Goal: Find specific page/section: Find specific page/section

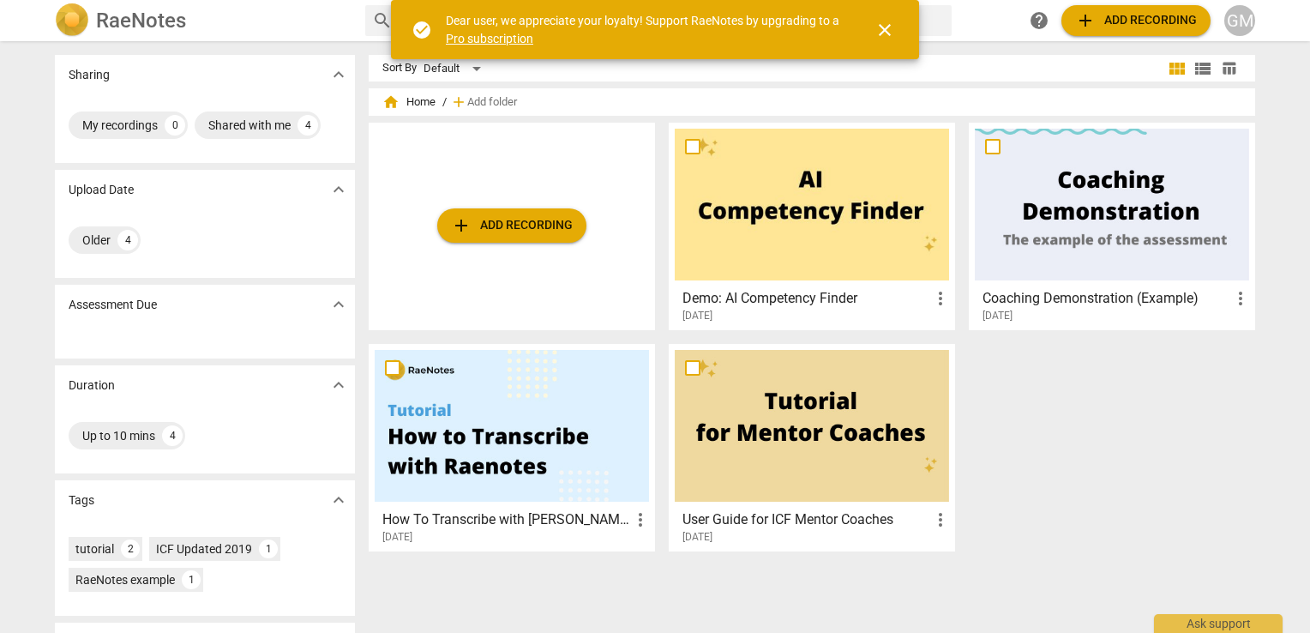
click at [881, 29] on span "close" at bounding box center [884, 30] width 21 height 21
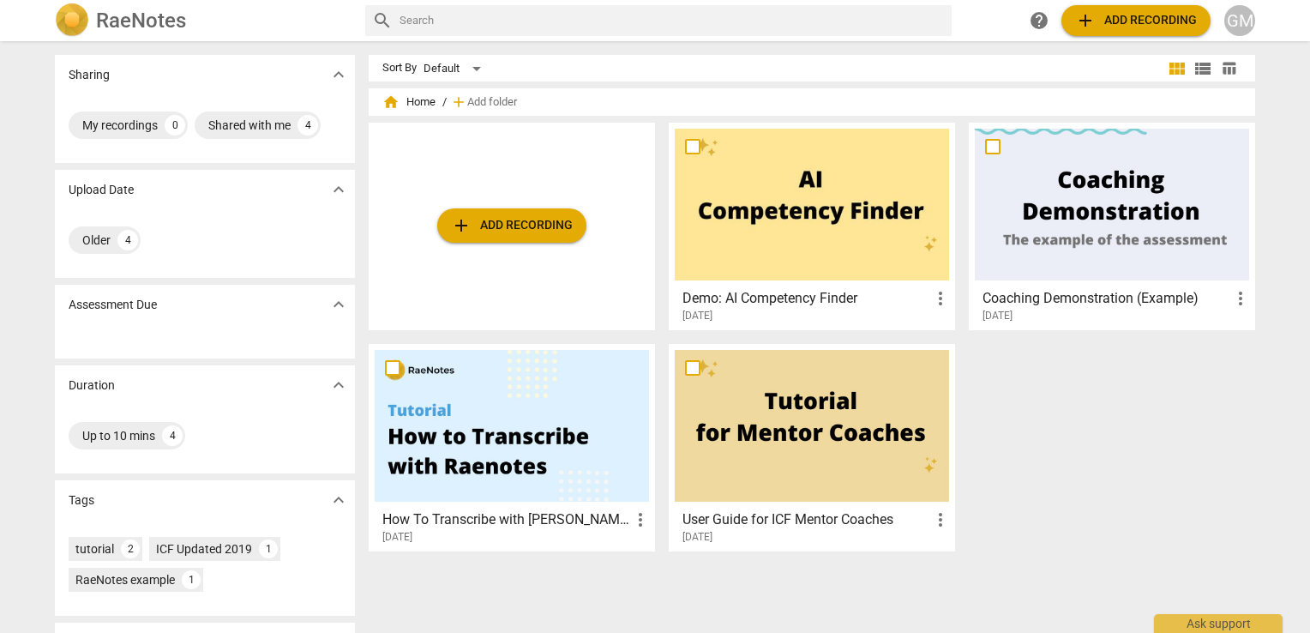
click at [142, 310] on p "Assessment Due" at bounding box center [113, 305] width 88 height 18
click at [334, 309] on span "expand_more" at bounding box center [338, 304] width 21 height 21
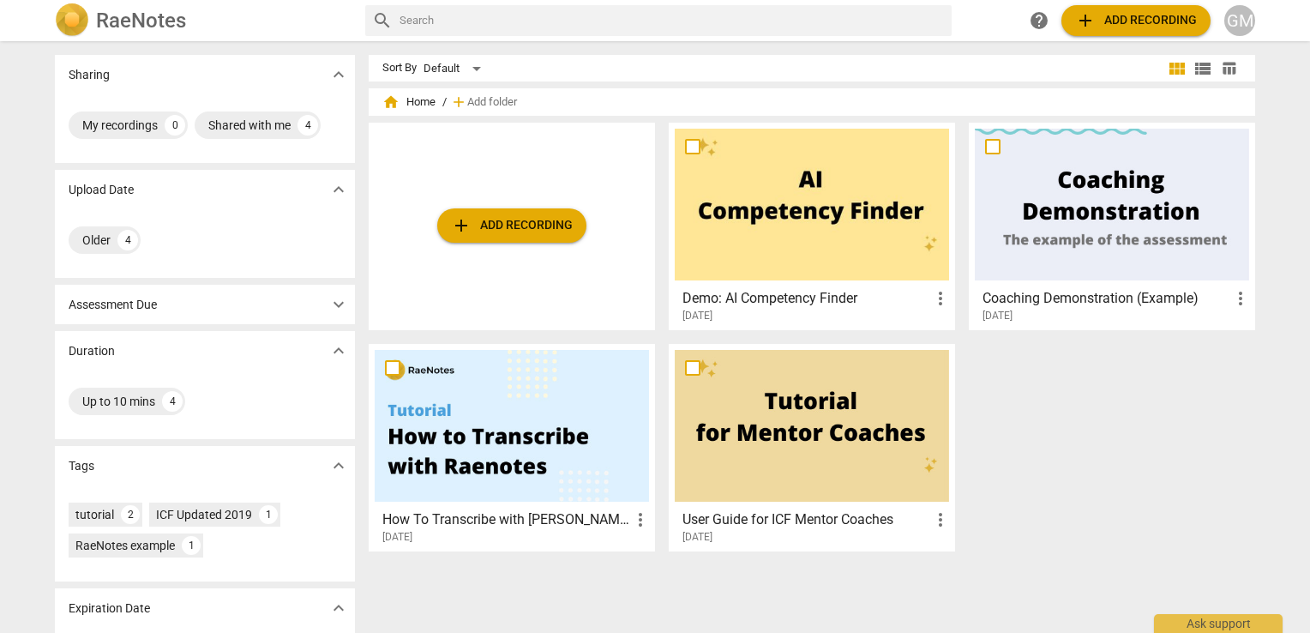
click at [334, 307] on span "expand_more" at bounding box center [338, 304] width 21 height 21
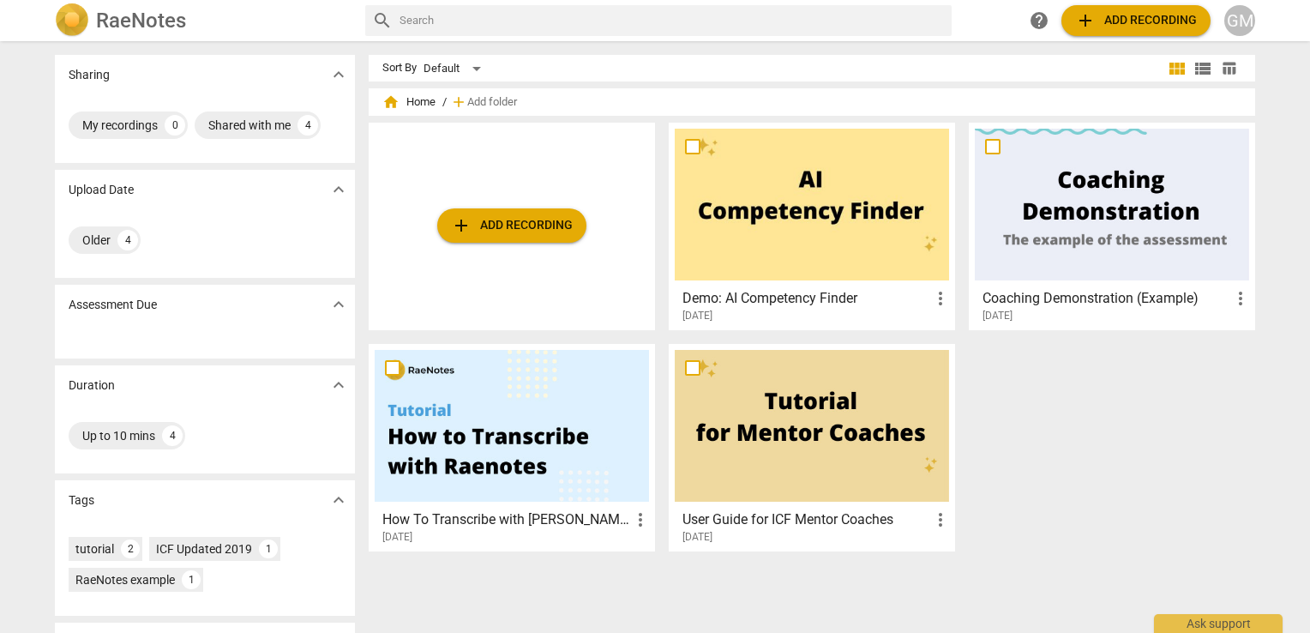
click at [508, 435] on div at bounding box center [512, 426] width 274 height 152
